Goal: Transaction & Acquisition: Purchase product/service

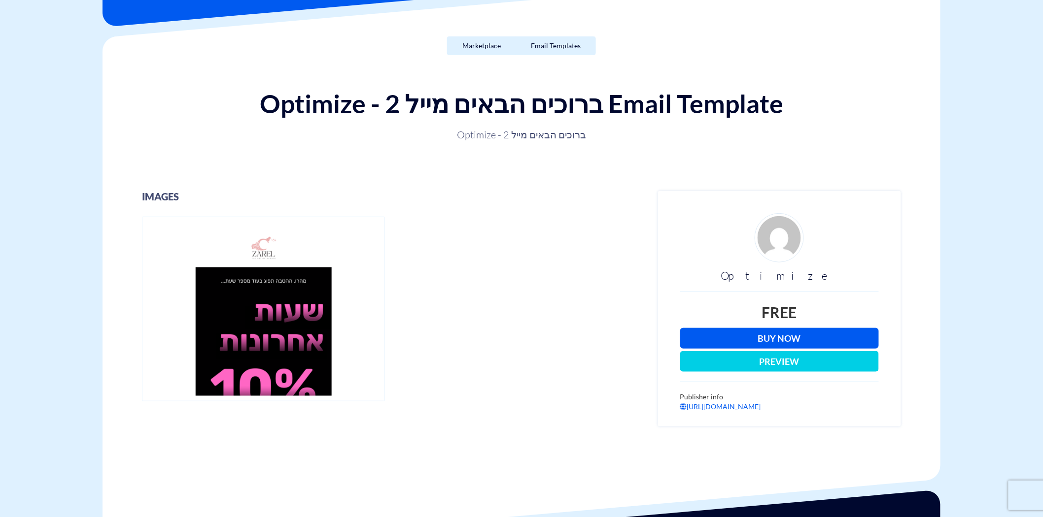
scroll to position [219, 0]
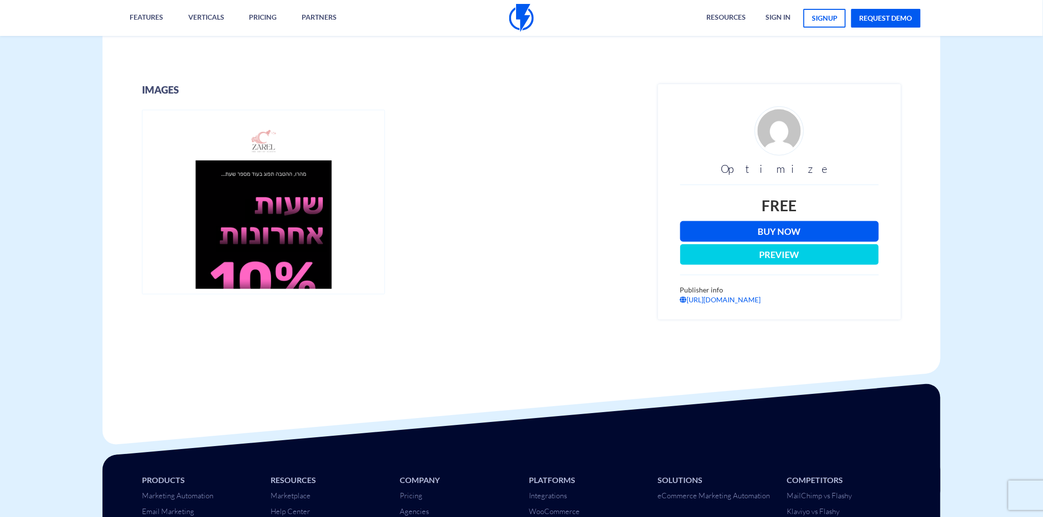
click at [780, 229] on link "Buy Now" at bounding box center [779, 231] width 199 height 21
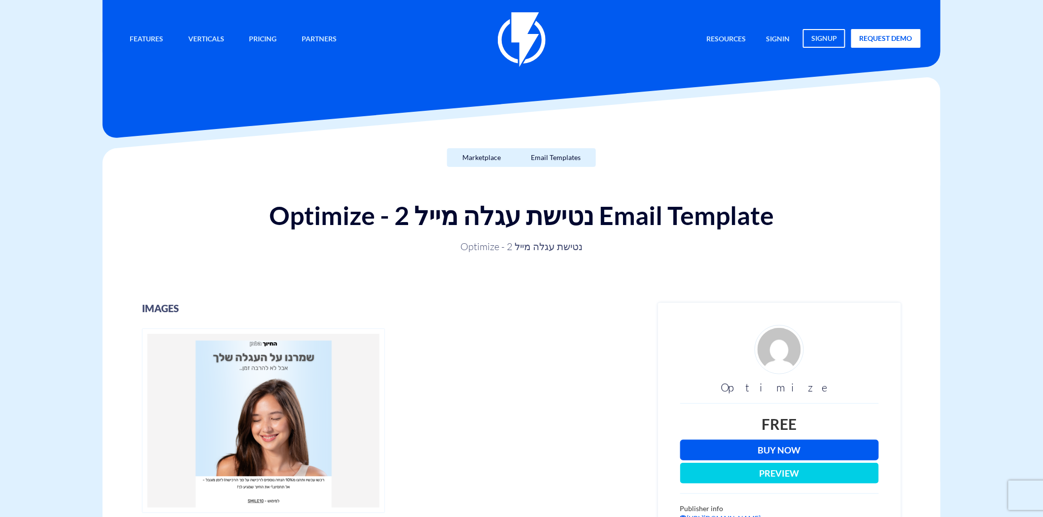
click at [815, 441] on link "Buy Now" at bounding box center [779, 450] width 199 height 21
click at [764, 455] on link "Buy Now" at bounding box center [779, 450] width 199 height 21
